Goal: Information Seeking & Learning: Learn about a topic

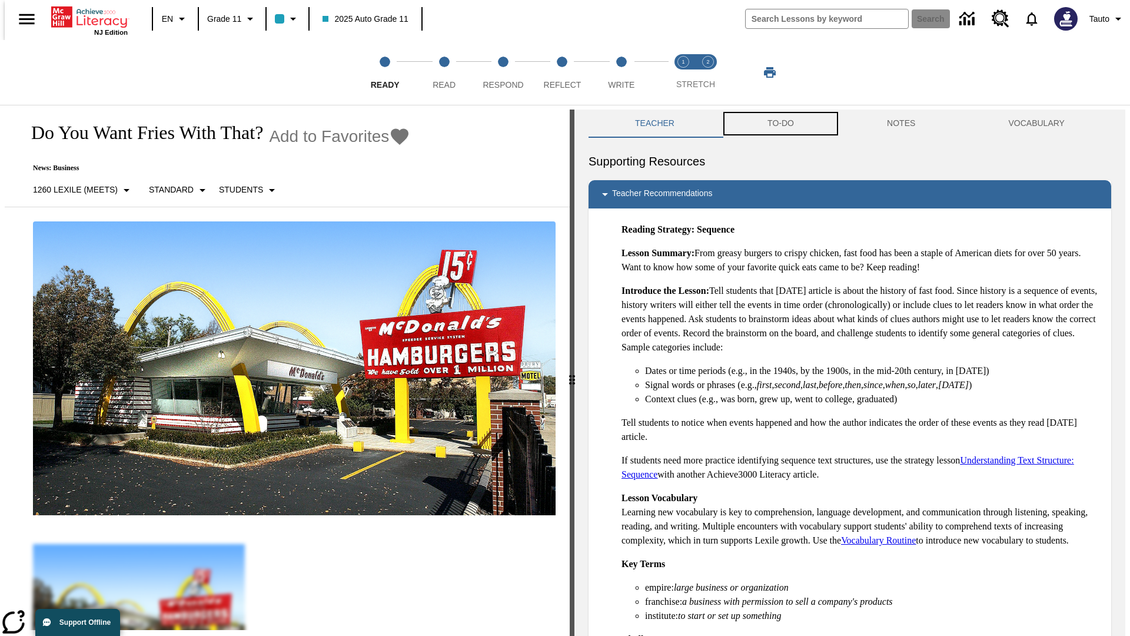
click at [780, 124] on button "TO-DO" at bounding box center [780, 123] width 119 height 28
